Goal: Information Seeking & Learning: Learn about a topic

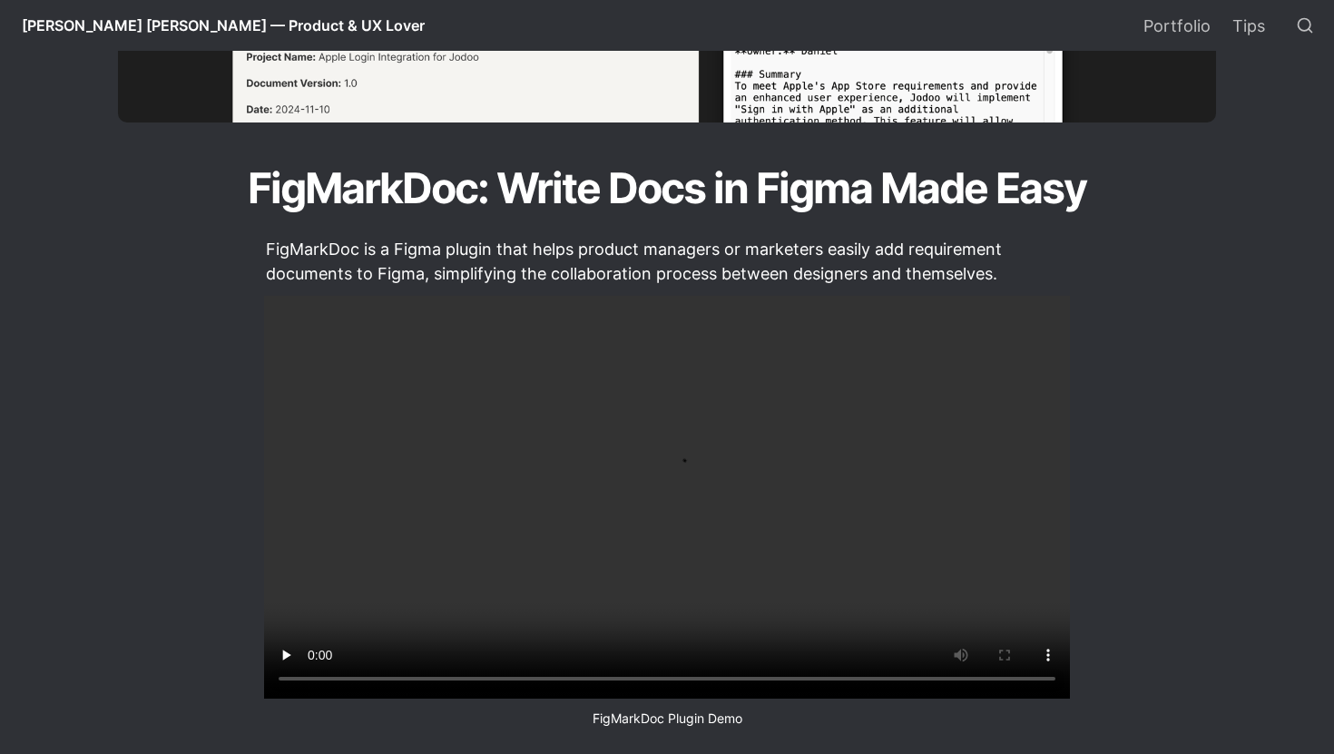
scroll to position [477, 0]
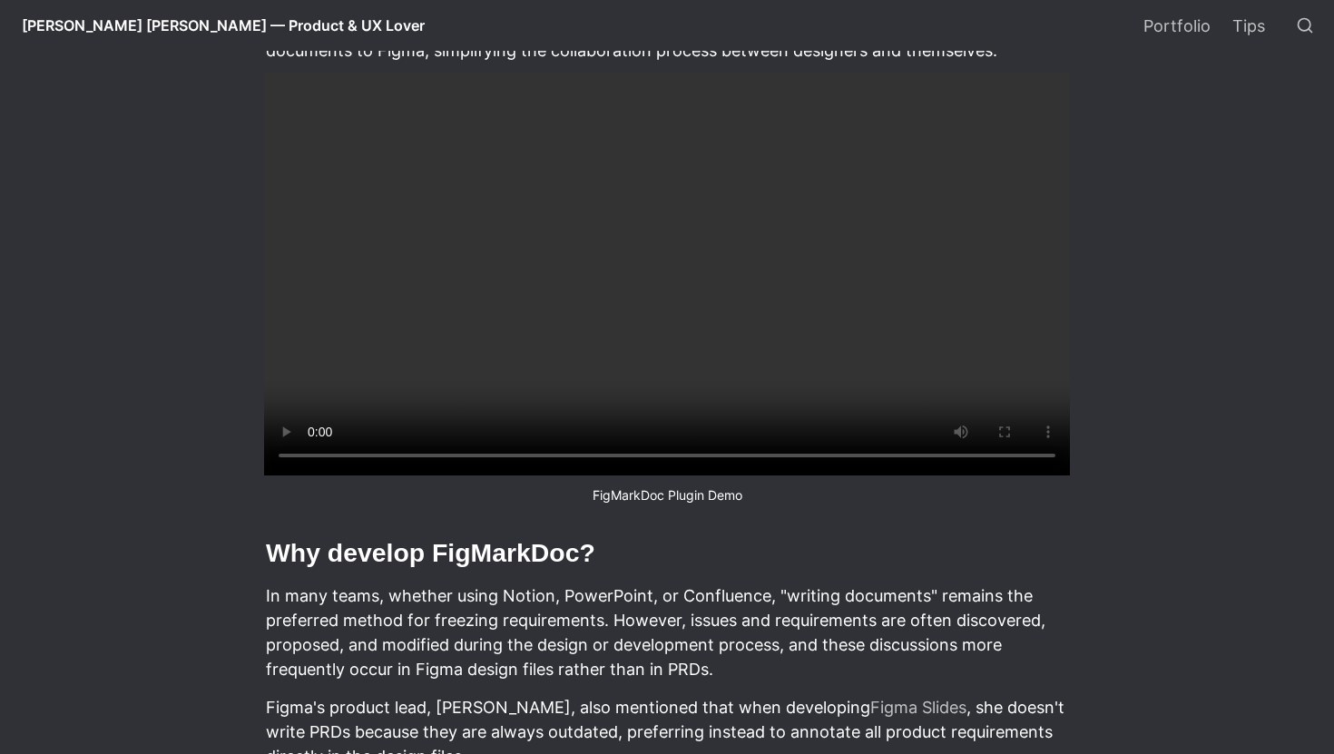
click at [513, 573] on h2 "Why develop FigMarkDoc?" at bounding box center [667, 553] width 806 height 39
copy h2 "FigMarkDoc"
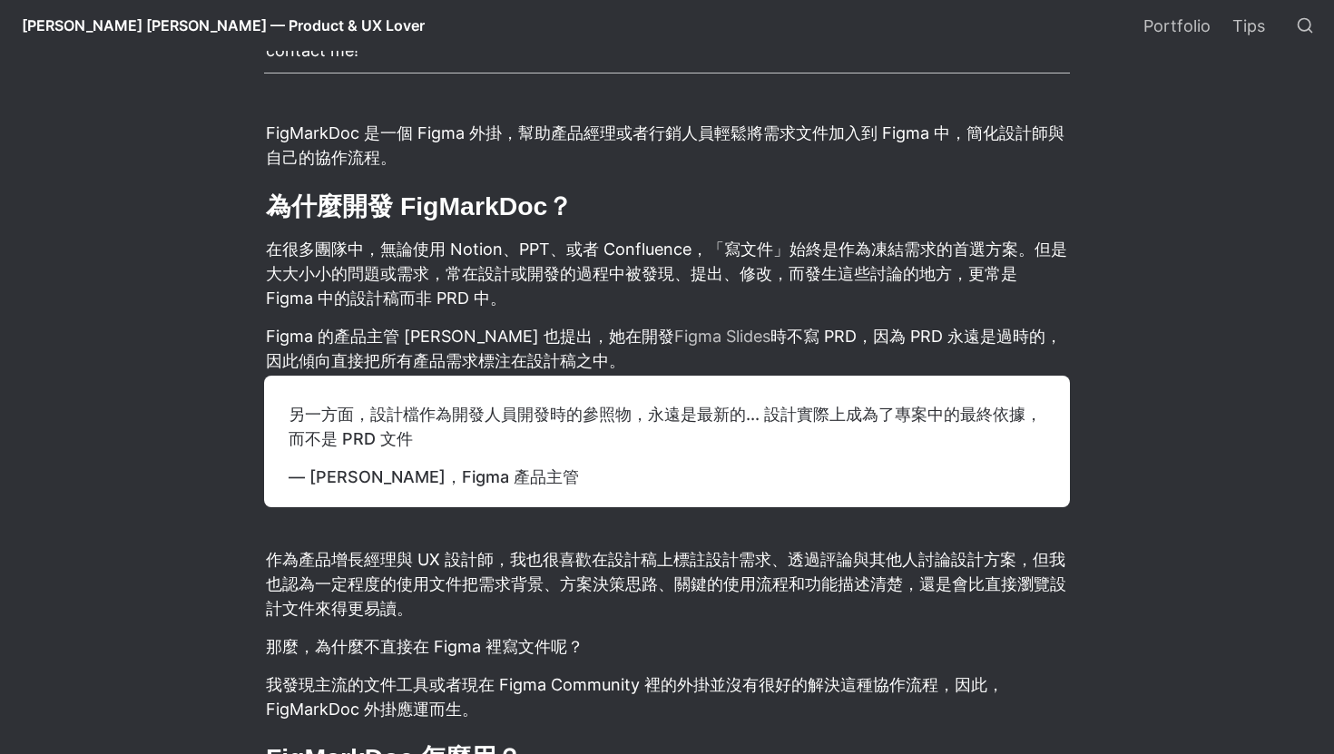
scroll to position [4609, 0]
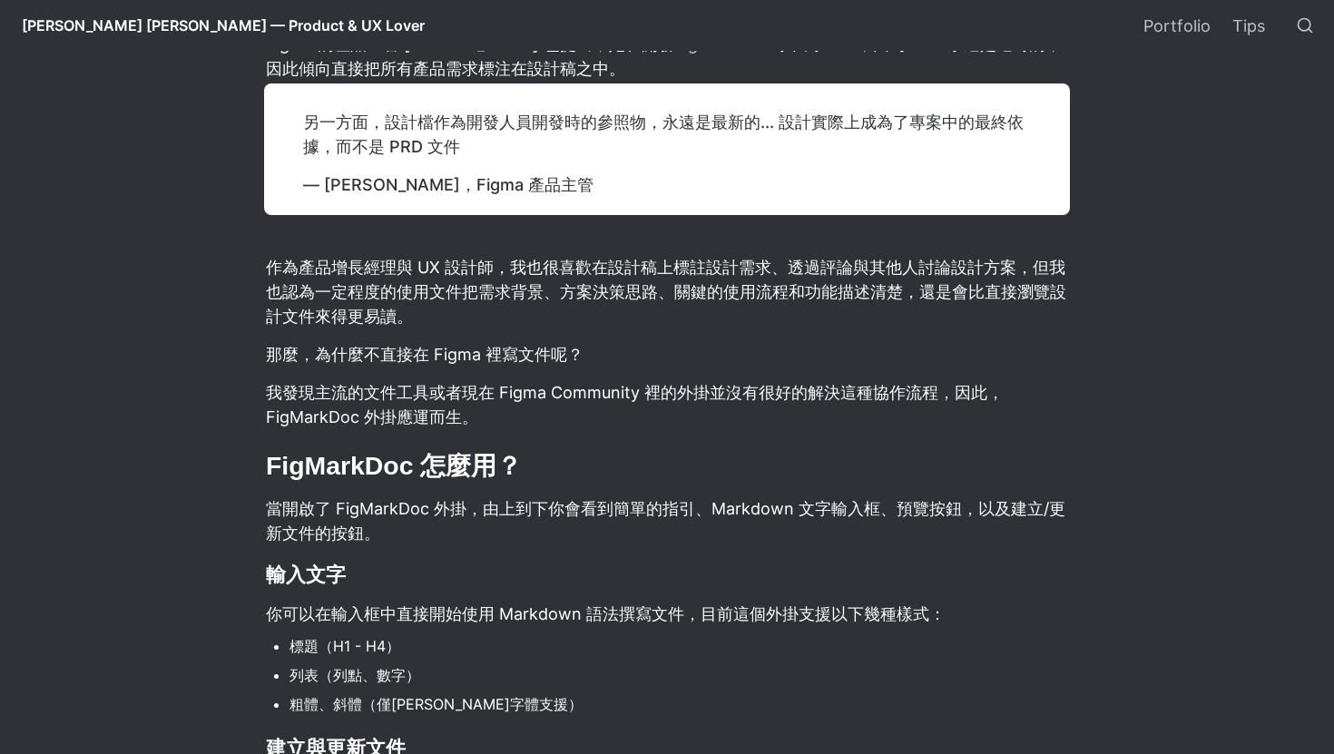
click at [396, 162] on p "另一方面，設計檔作為開發人員開發時的參照物，永遠是最新的... 設計實際上成為了專案中的最終依據，而不是 PRD 文件" at bounding box center [666, 134] width 731 height 54
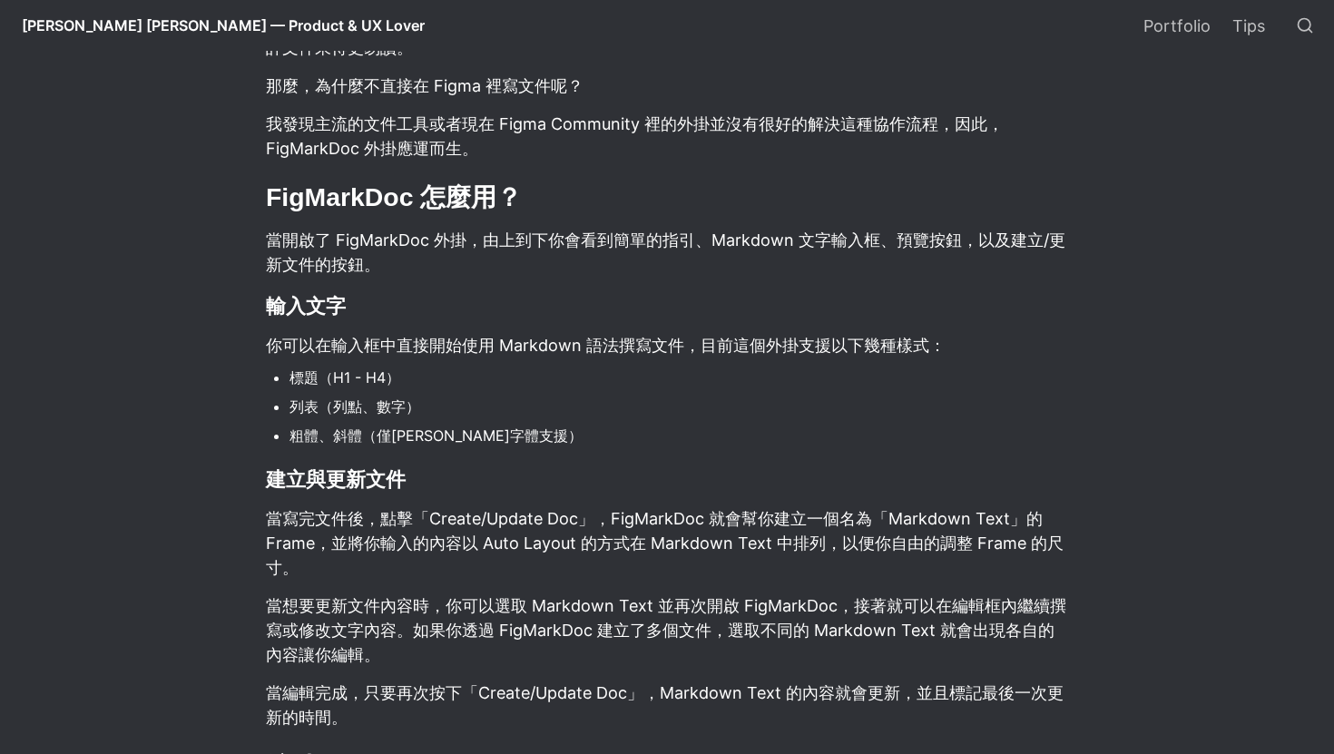
scroll to position [4982, 0]
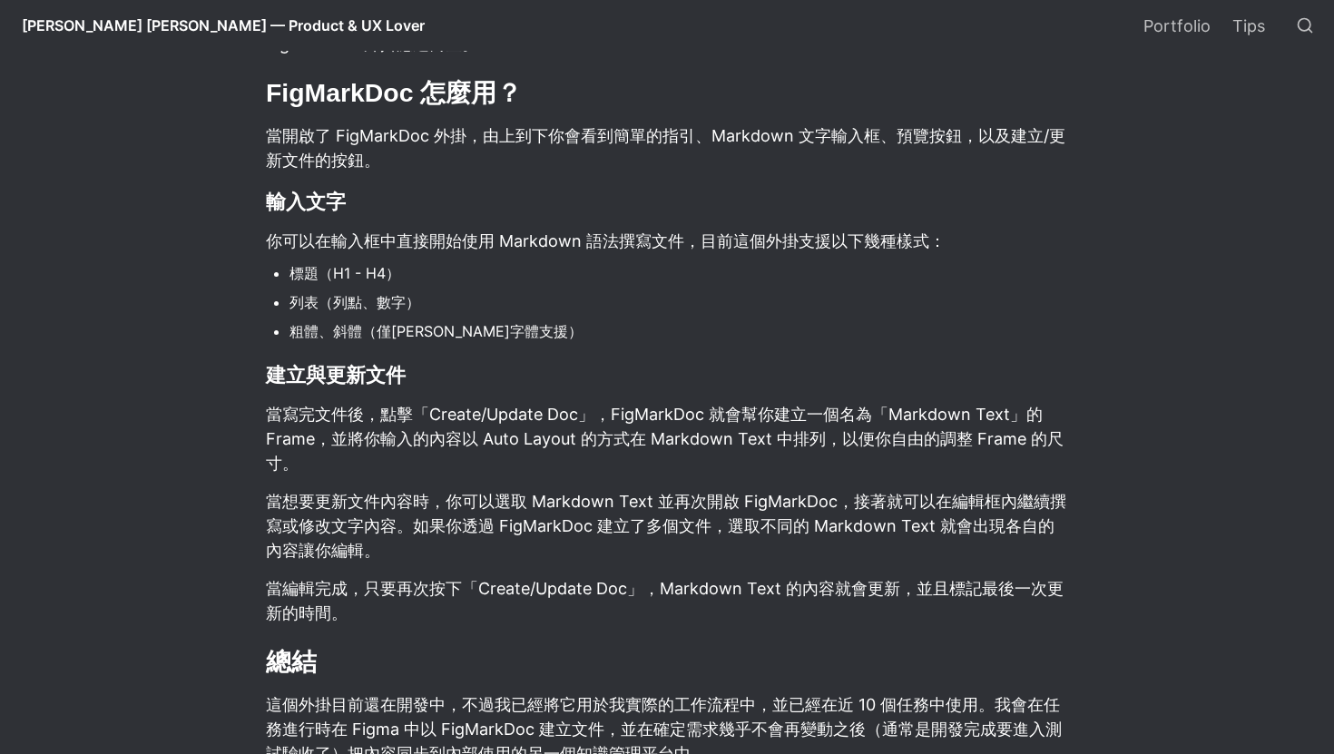
click at [364, 175] on p "當開啟了 FigMarkDoc 外掛，由上到下你會看到簡單的指引、Markdown 文字輸入框、預覽按鈕，以及建立/更新文件的按鈕。" at bounding box center [667, 148] width 806 height 54
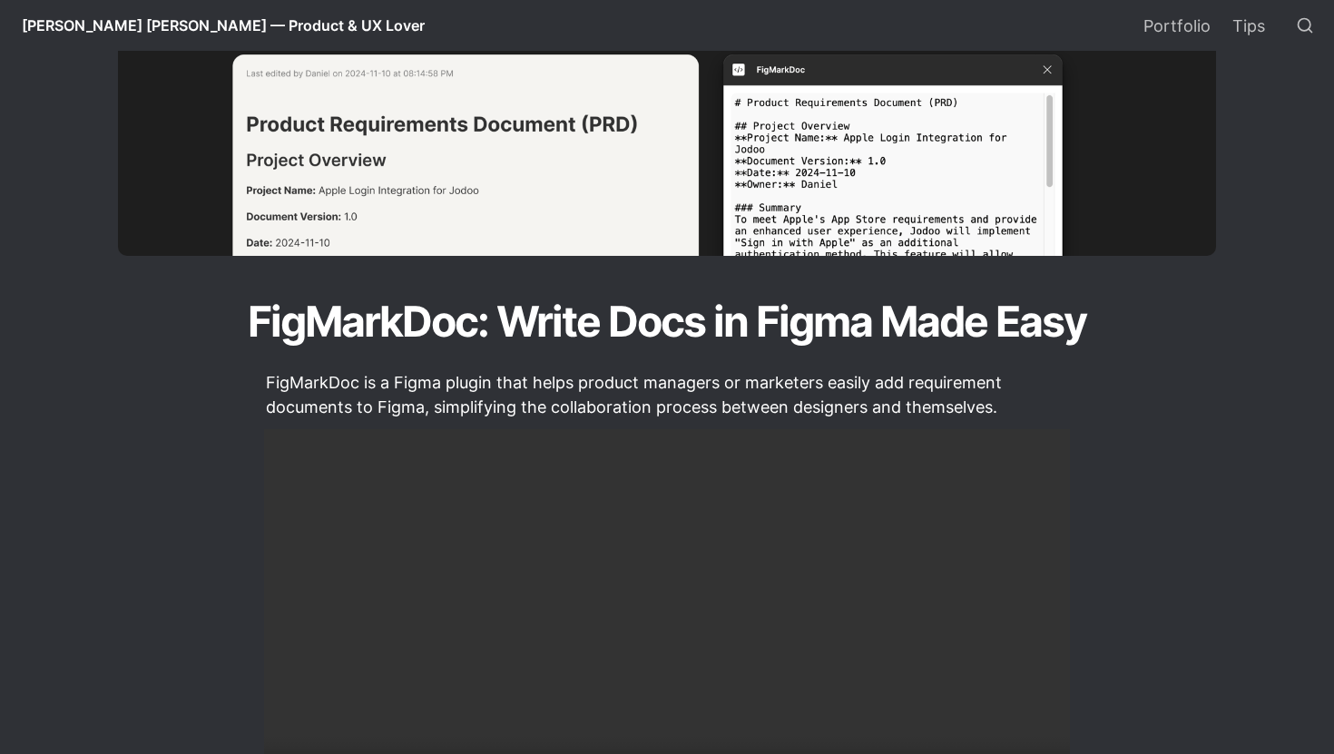
scroll to position [0, 0]
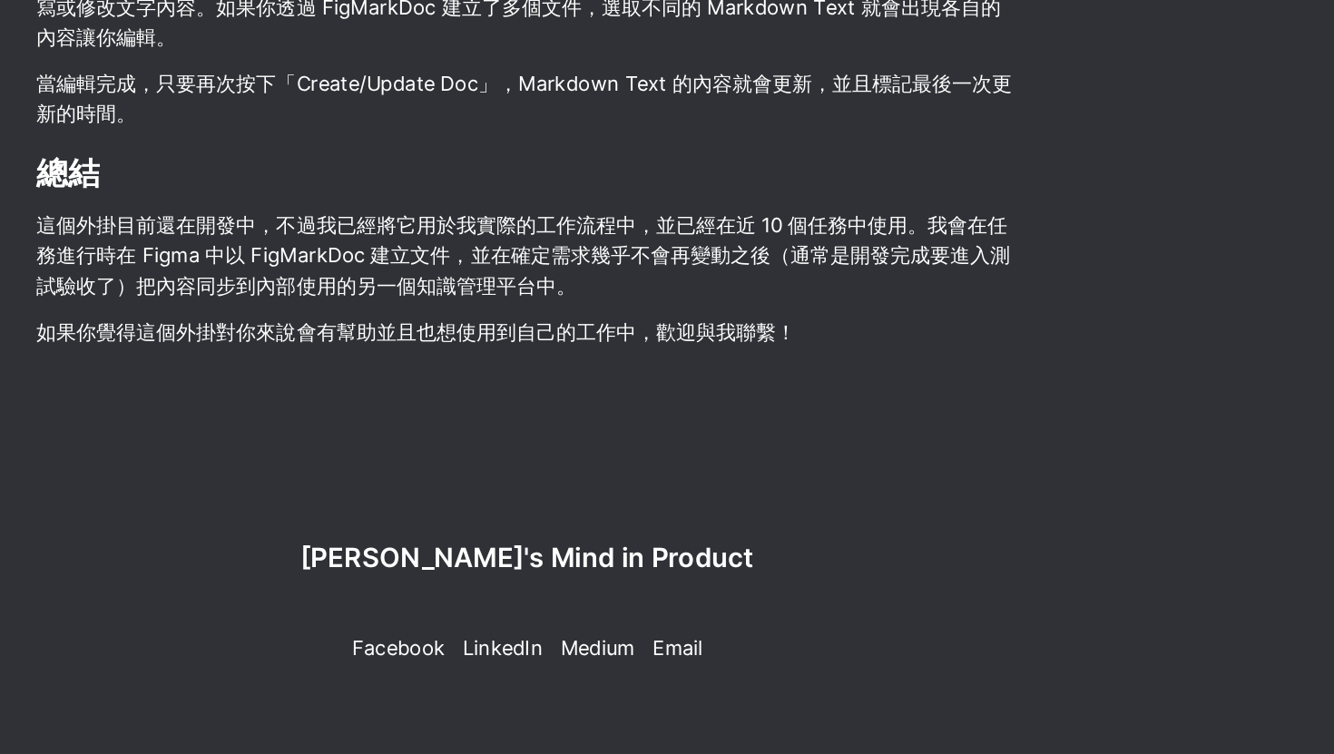
scroll to position [5651, 0]
click at [665, 594] on span "[PERSON_NAME]'s Mind in Product" at bounding box center [667, 593] width 370 height 26
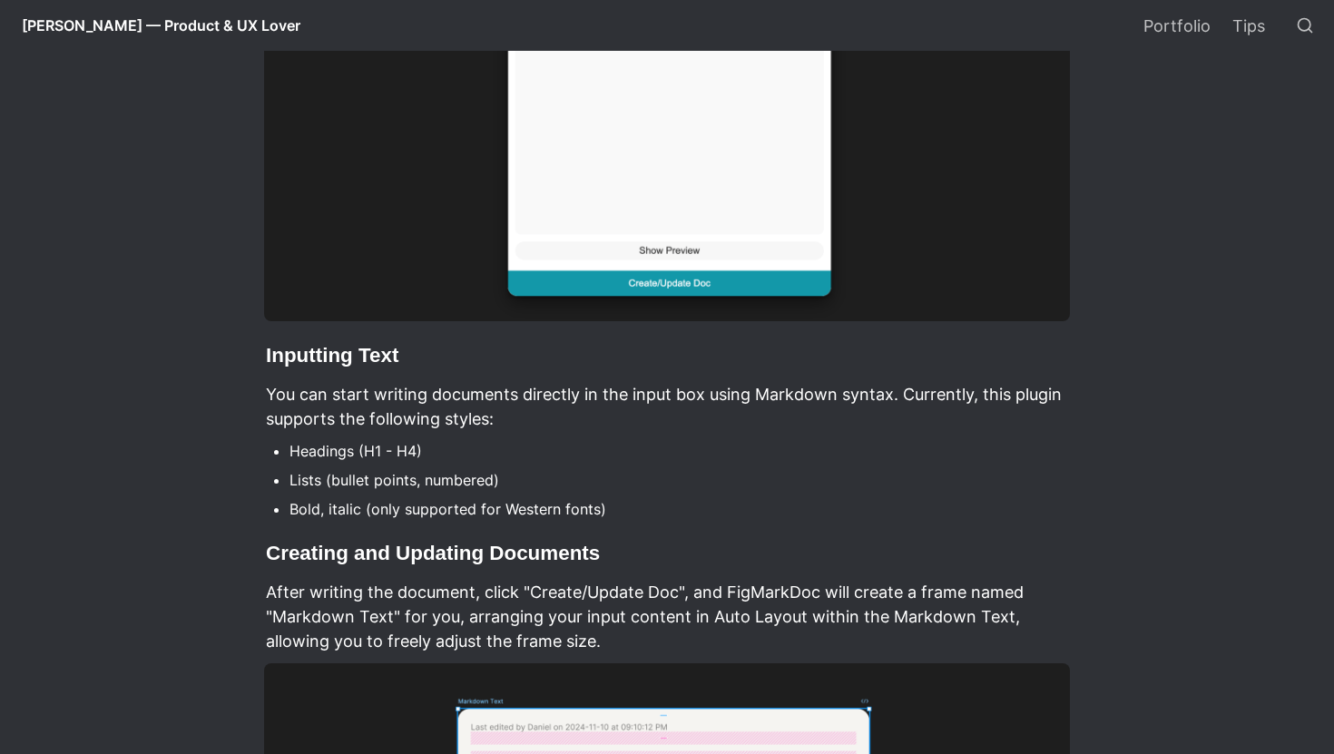
scroll to position [1998, 0]
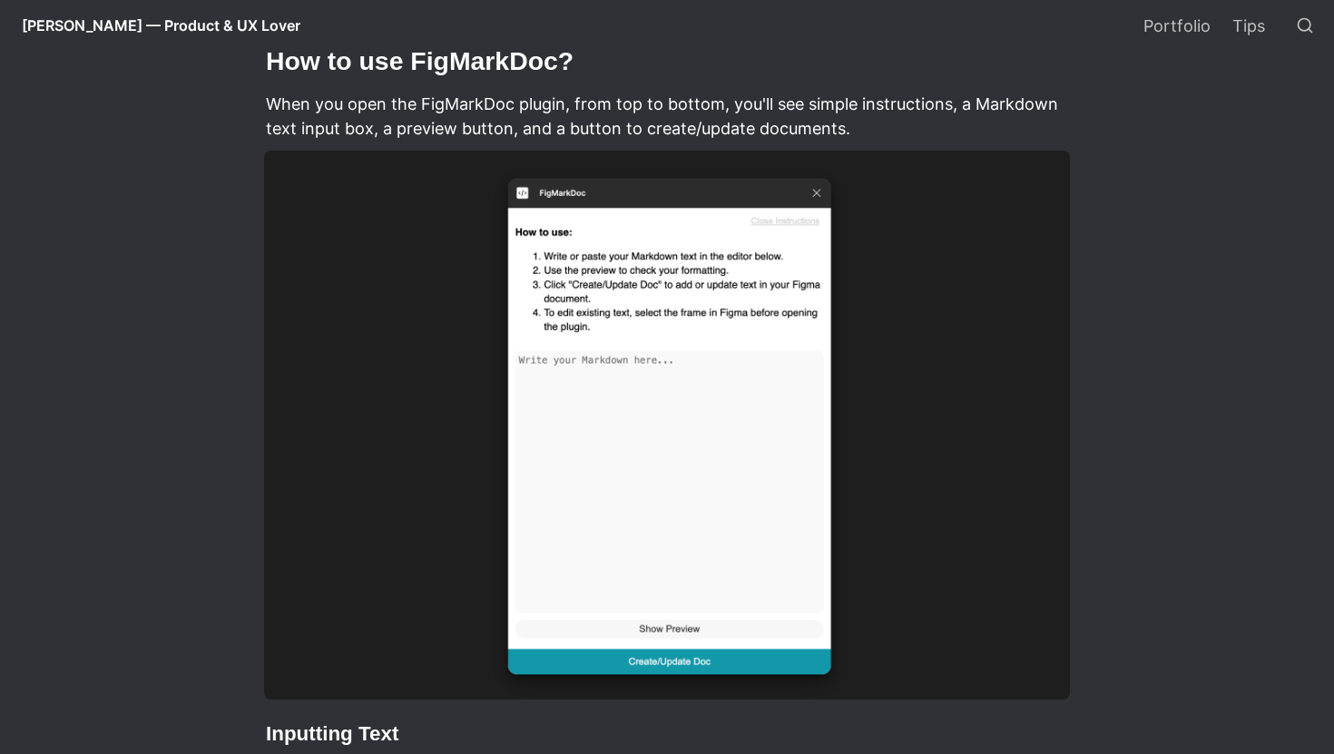
click at [461, 81] on h2 "How to use FigMarkDoc?" at bounding box center [667, 61] width 806 height 39
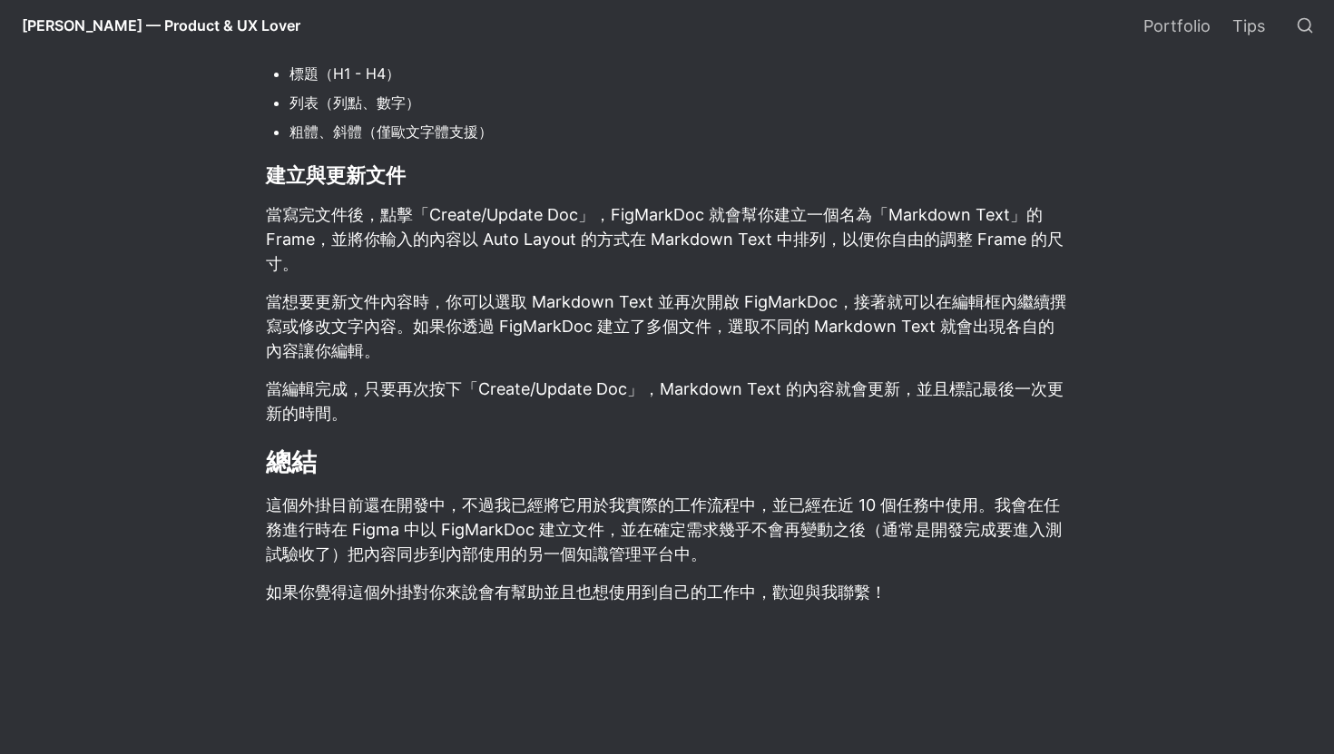
scroll to position [5651, 0]
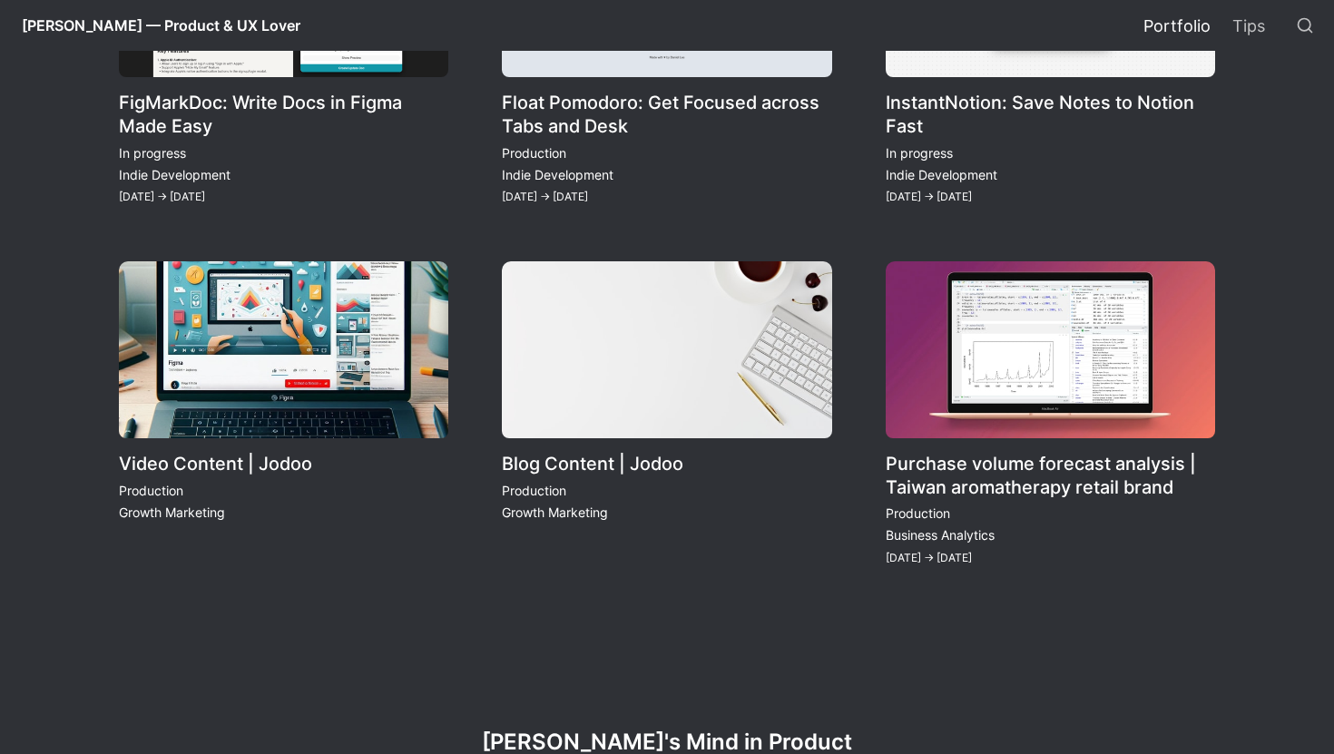
scroll to position [2064, 0]
